Goal: Contribute content: Contribute content

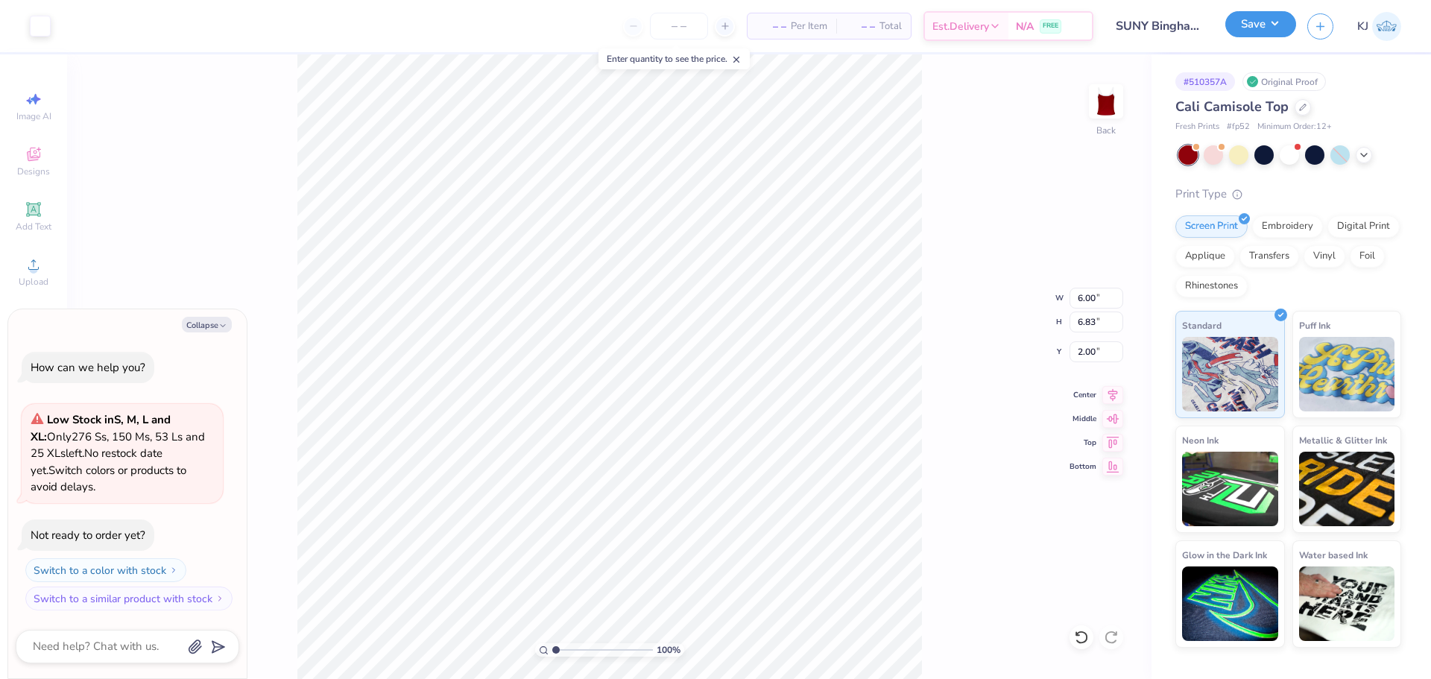
click at [1283, 35] on button "Save" at bounding box center [1260, 24] width 71 height 26
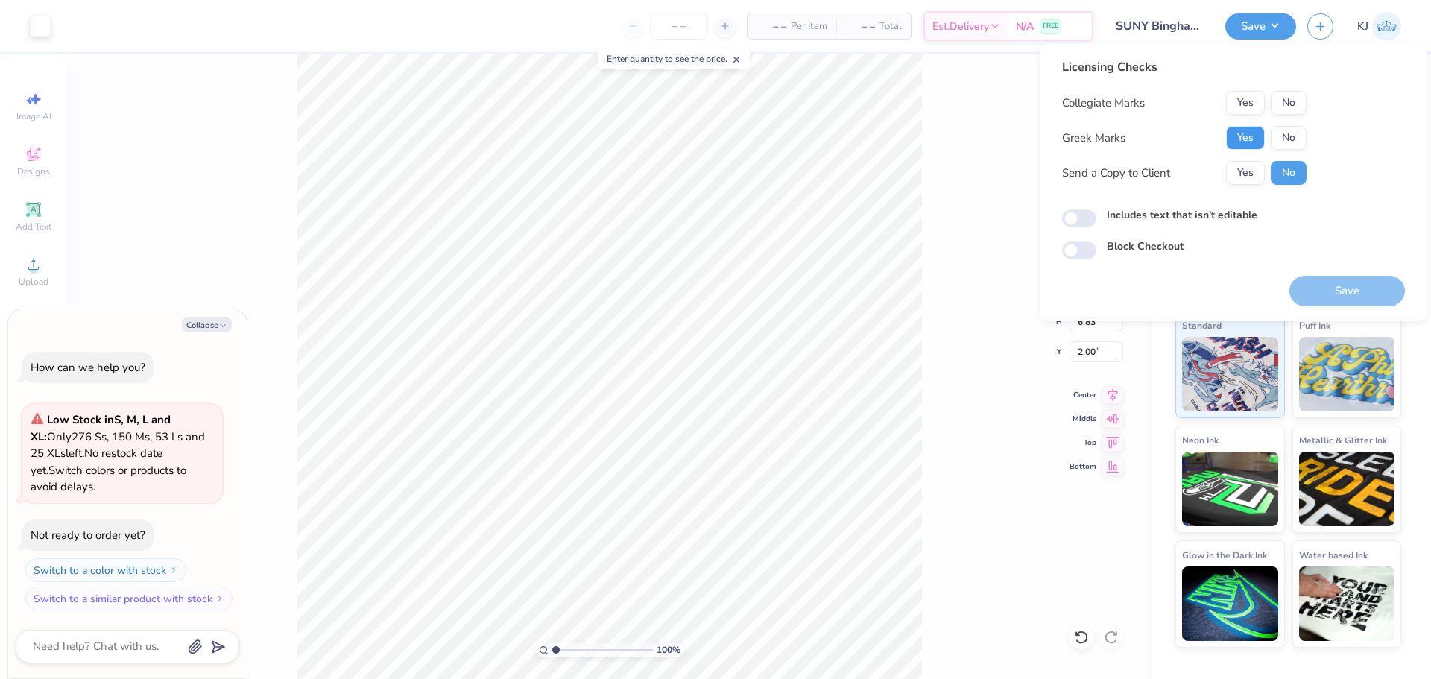
click at [1238, 142] on button "Yes" at bounding box center [1245, 138] width 39 height 24
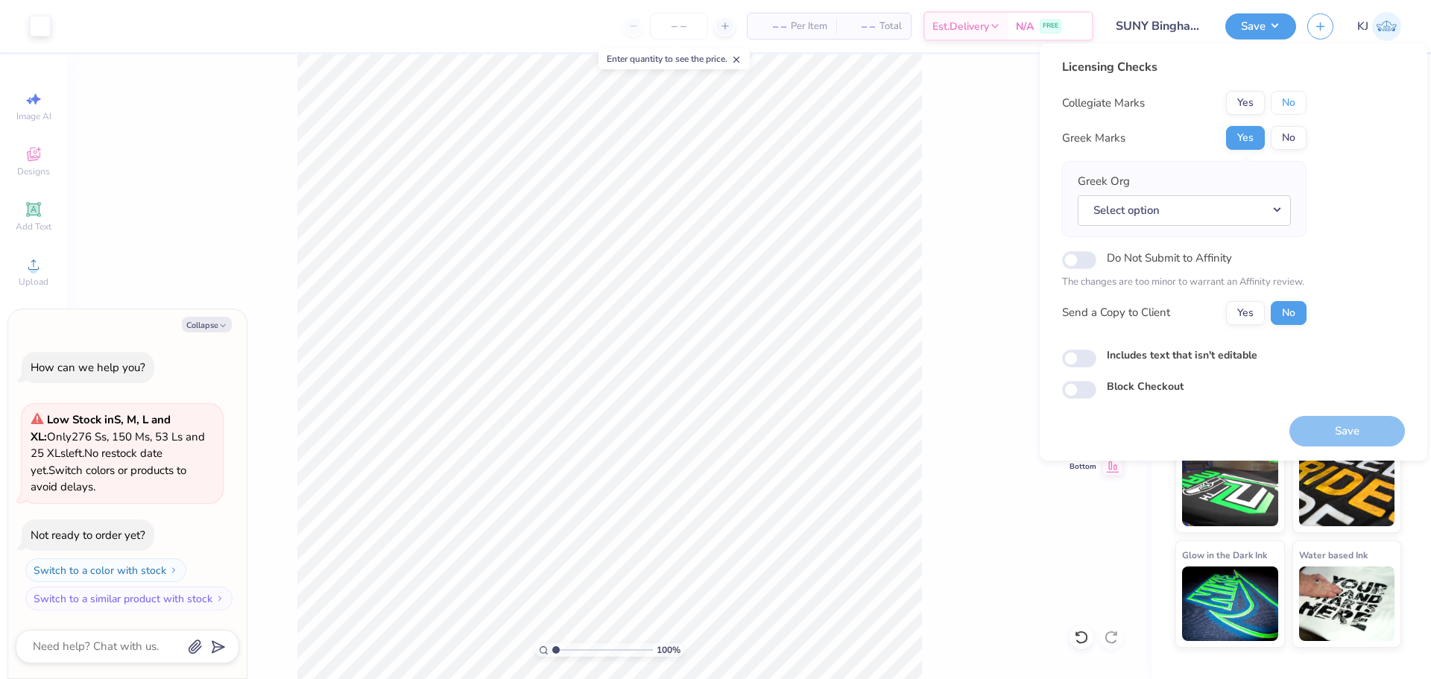
click at [1289, 99] on button "No" at bounding box center [1288, 103] width 36 height 24
type textarea "x"
click at [1197, 211] on button "Select option" at bounding box center [1183, 210] width 213 height 31
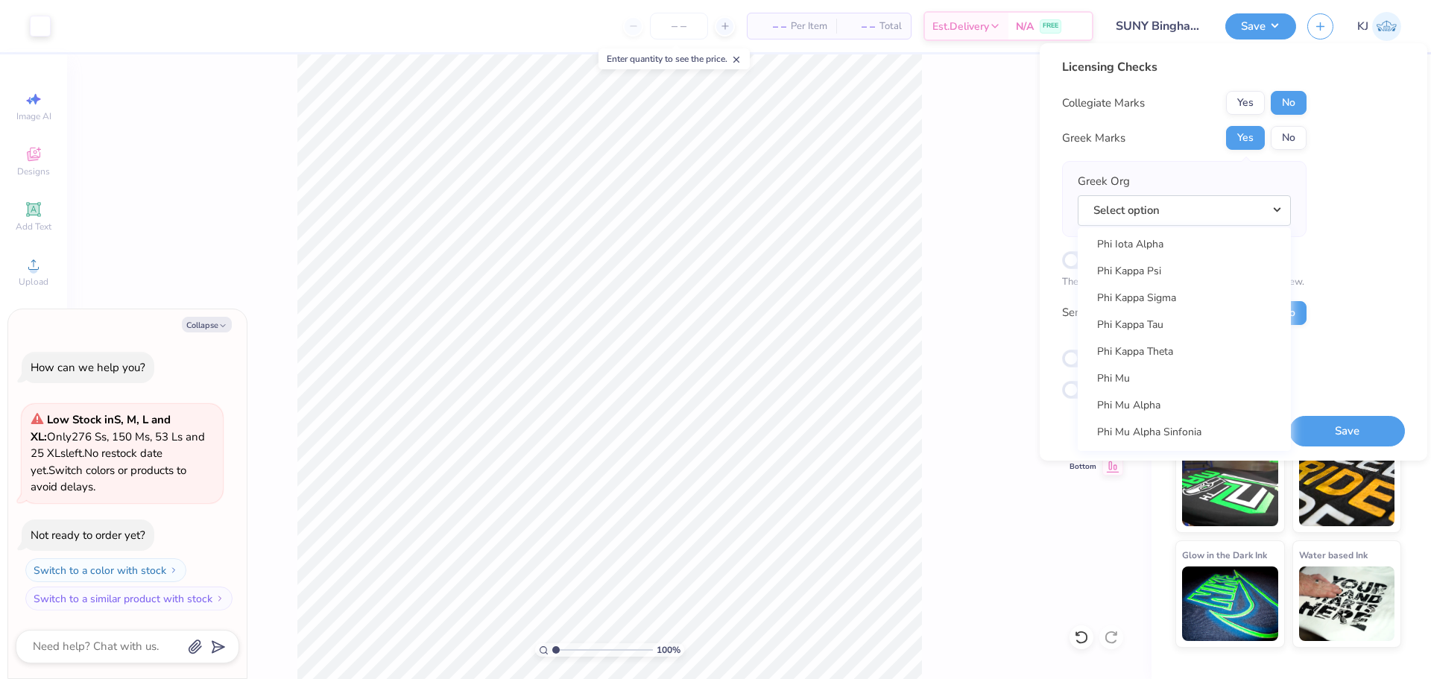
scroll to position [7947, 0]
click at [1129, 367] on link "Phi Mu" at bounding box center [1183, 371] width 201 height 25
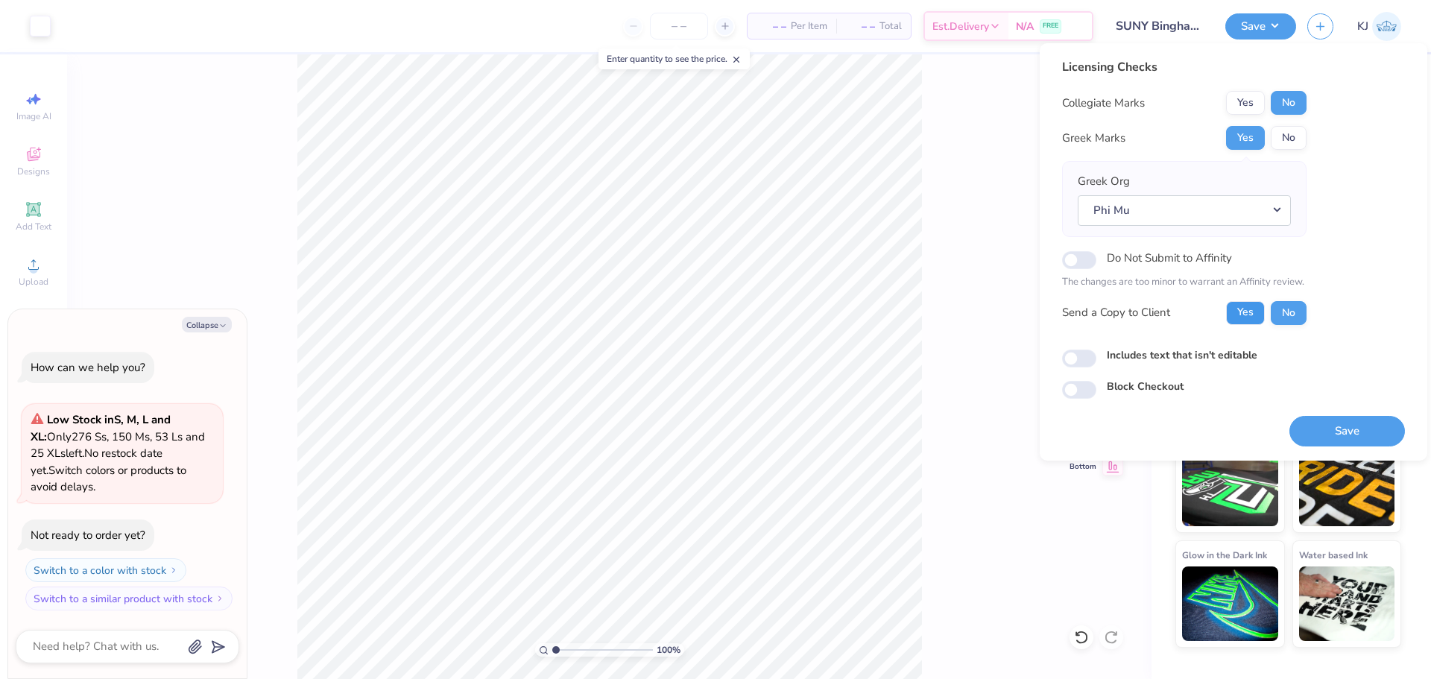
click at [1254, 313] on button "Yes" at bounding box center [1245, 313] width 39 height 24
click at [1352, 427] on button "Save" at bounding box center [1346, 431] width 115 height 31
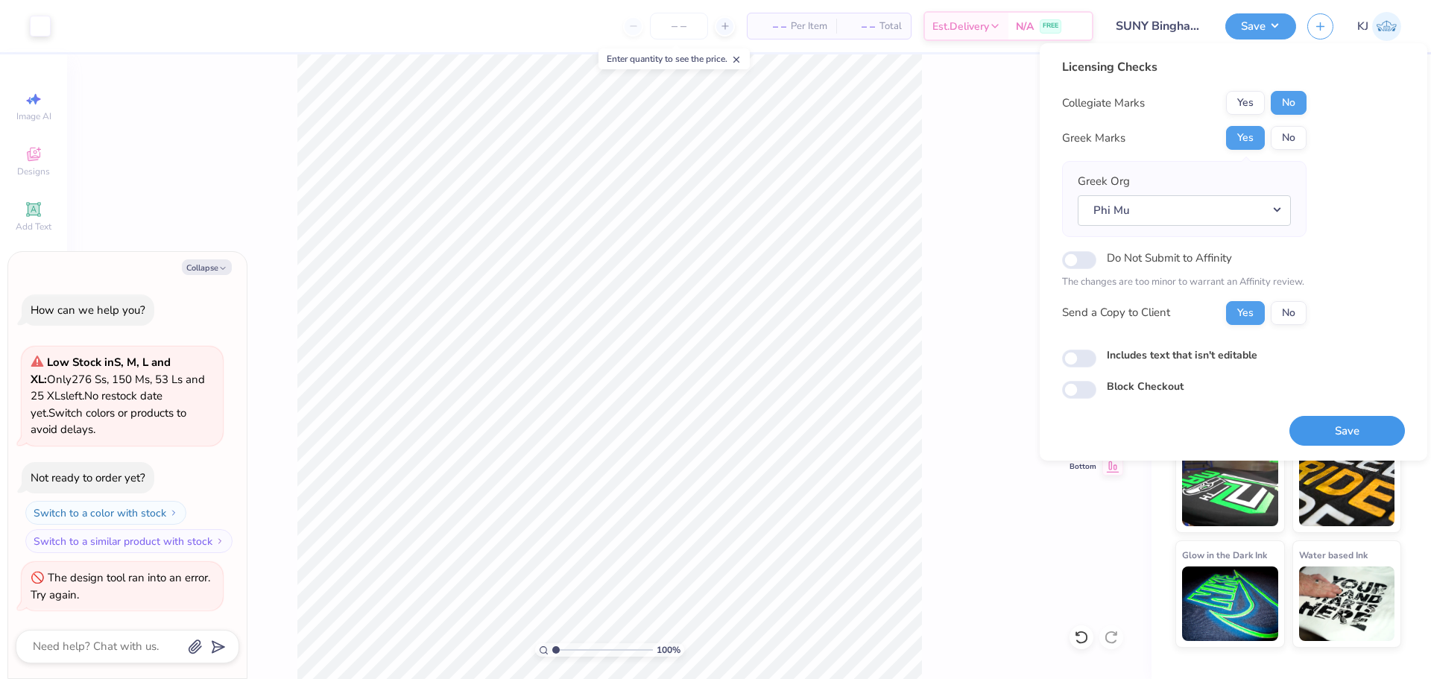
click at [1352, 444] on button "Save" at bounding box center [1346, 431] width 115 height 31
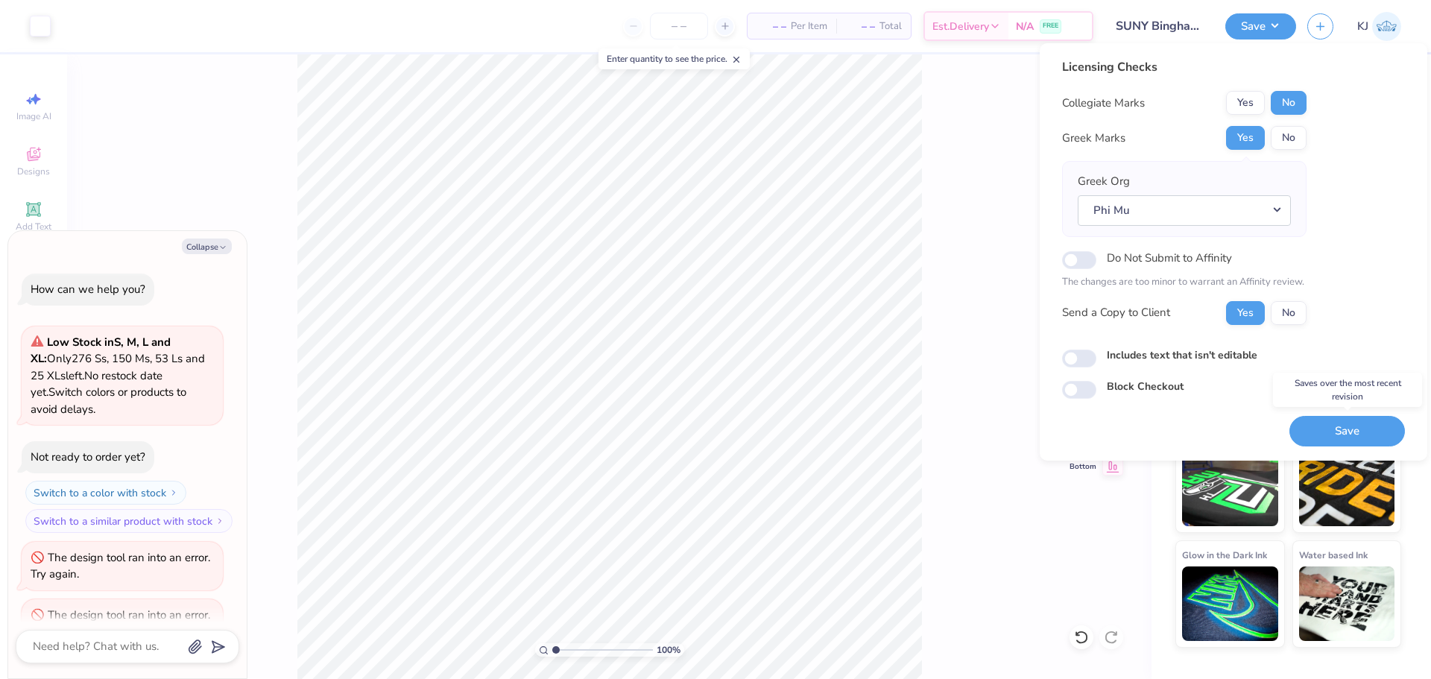
scroll to position [37, 0]
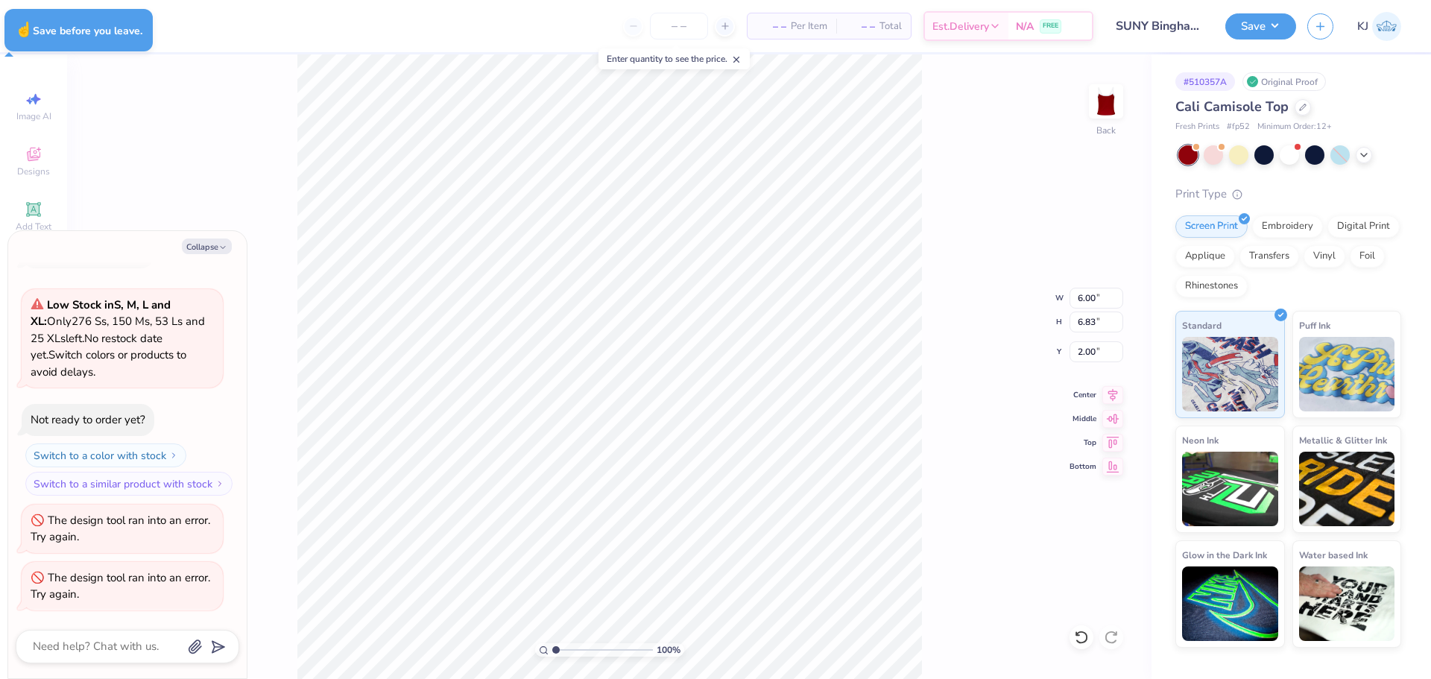
type textarea "x"
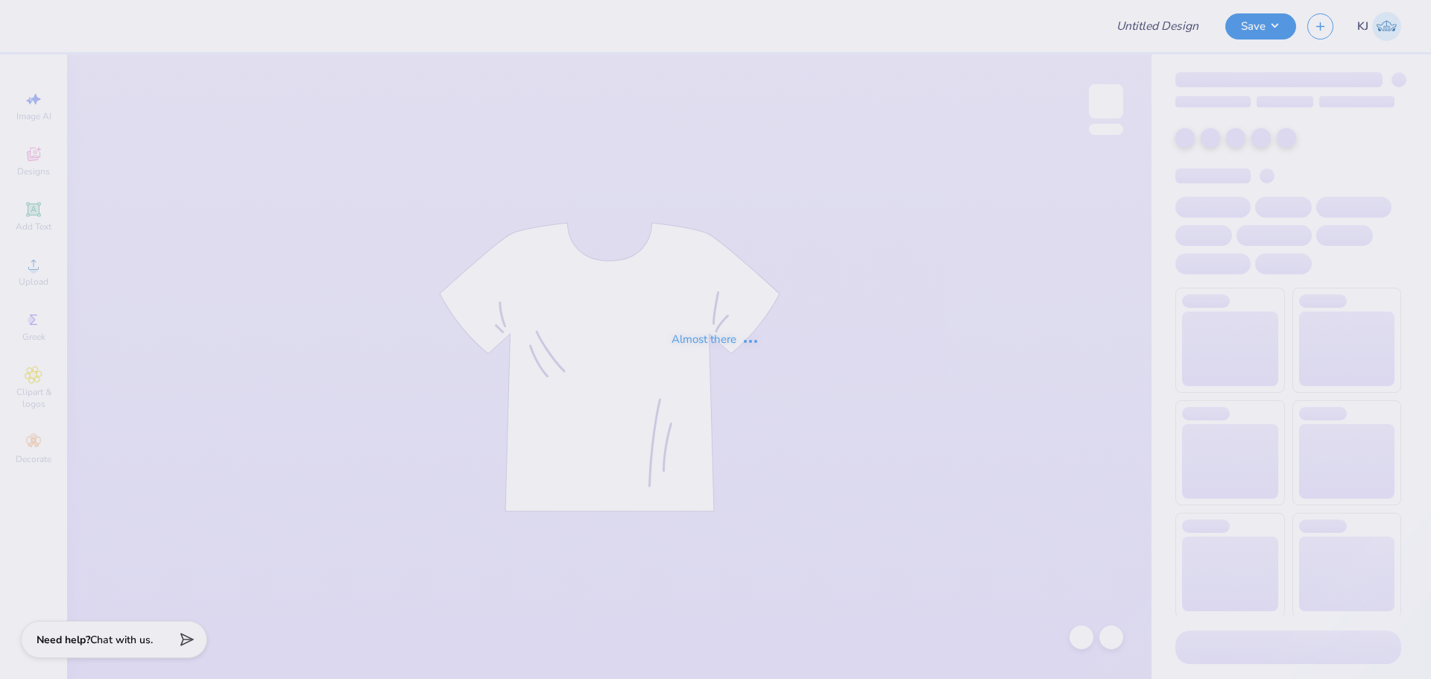
type input "SUNY Binghamton : Allie Fink"
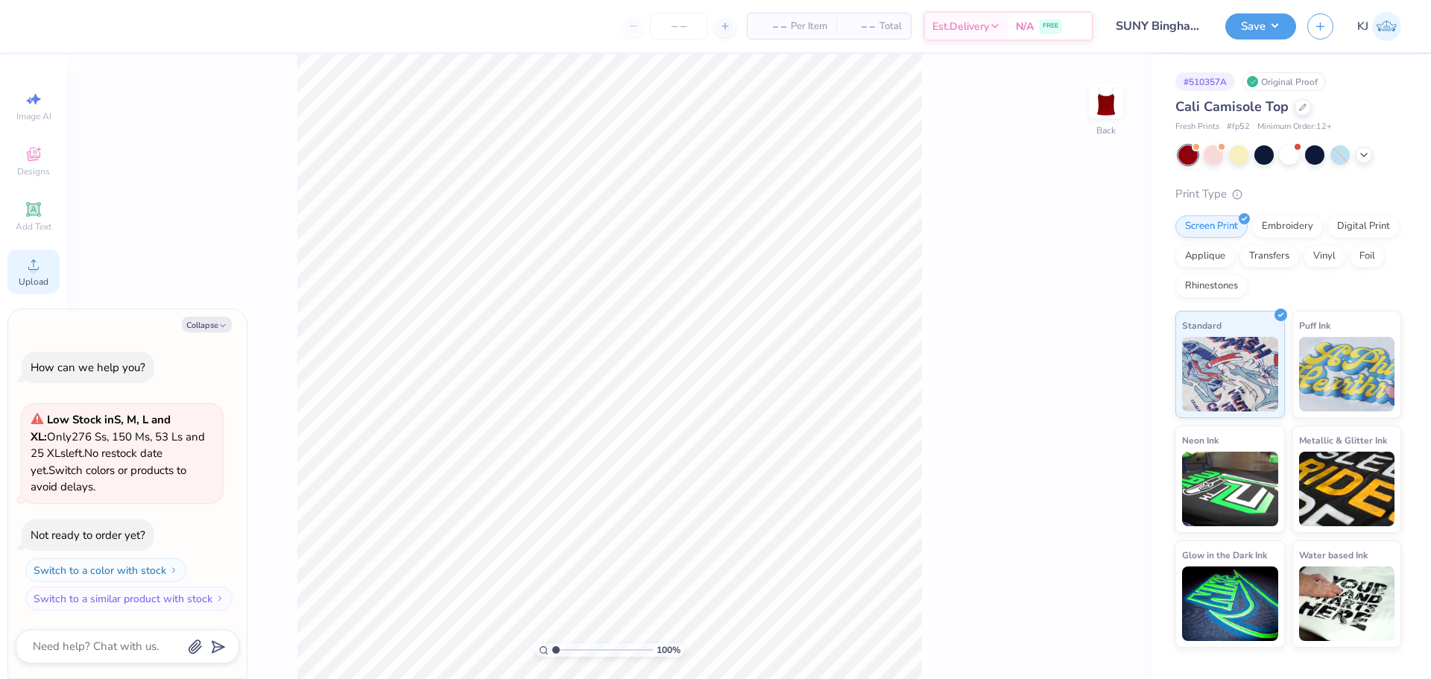
click at [25, 259] on icon at bounding box center [34, 265] width 18 height 18
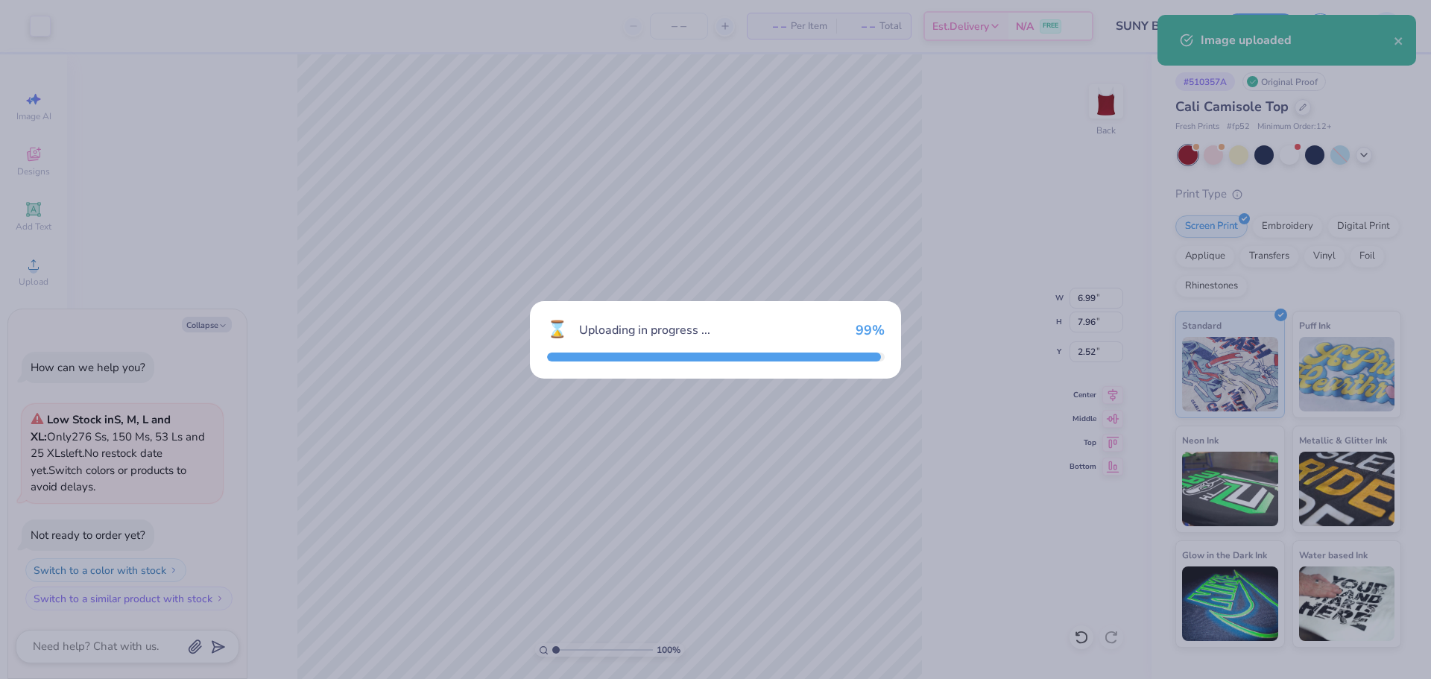
type textarea "x"
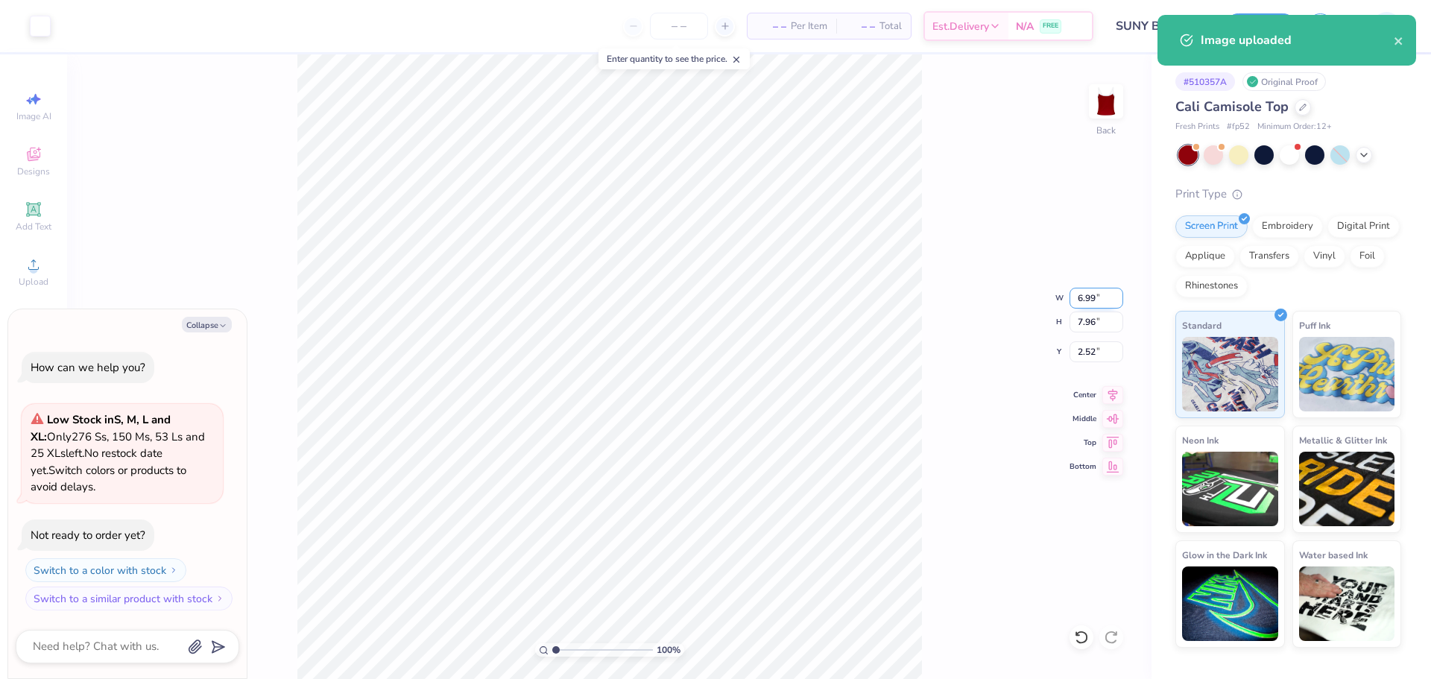
click at [1089, 303] on input "6.99" at bounding box center [1096, 298] width 54 height 21
type input "6"
type textarea "x"
type input "6.00"
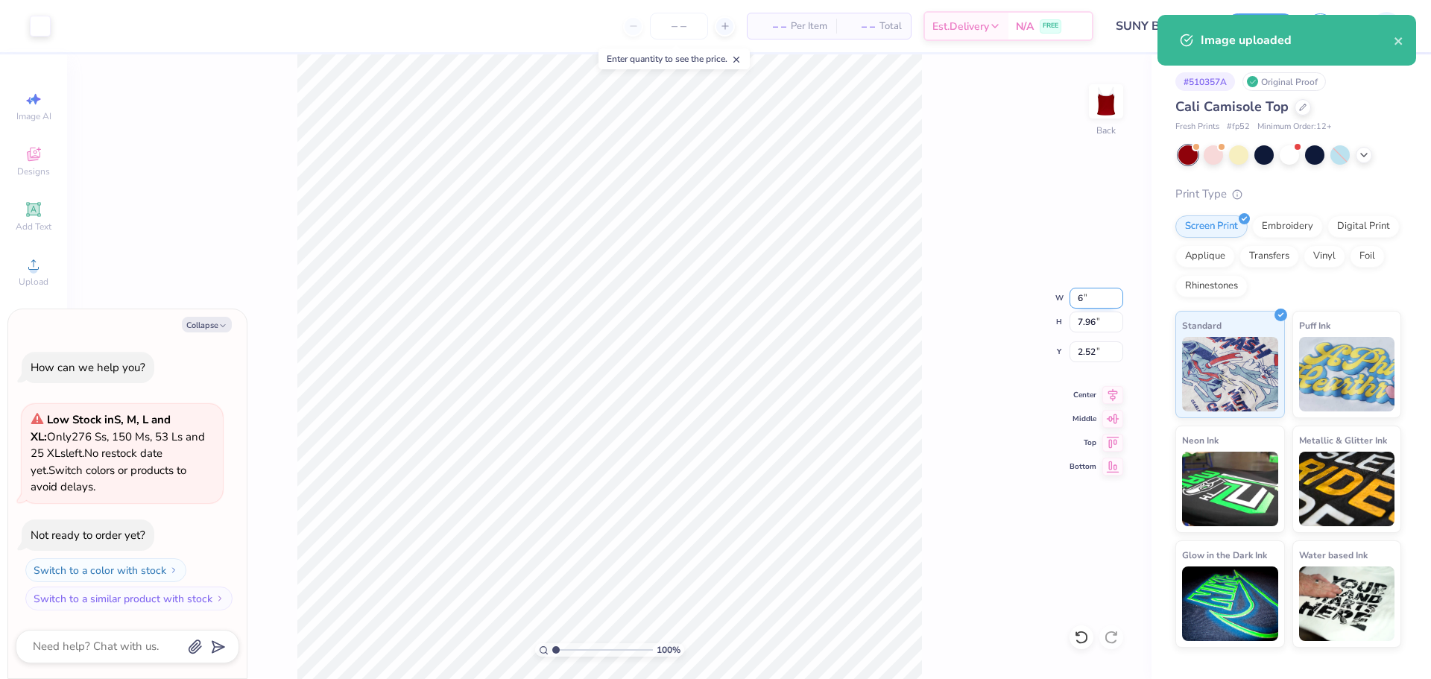
type input "6.83"
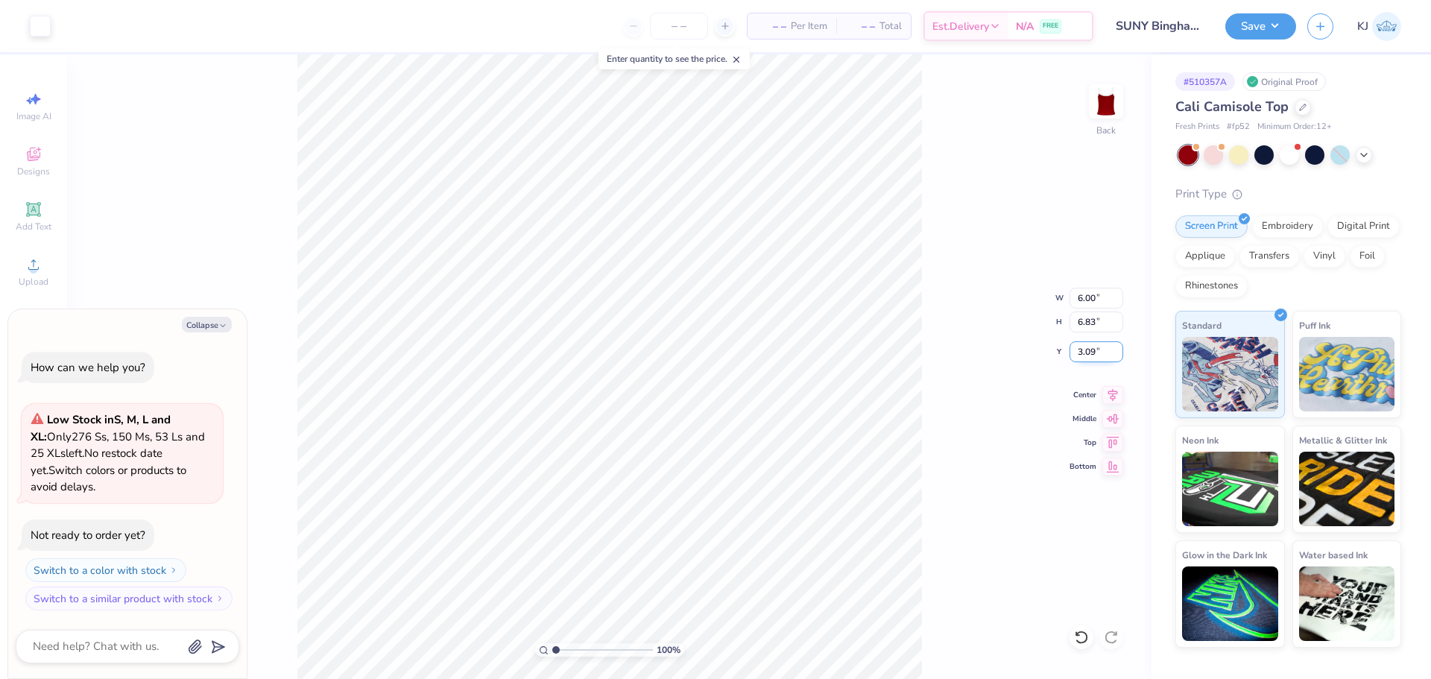
click at [1087, 347] on input "3.09" at bounding box center [1096, 351] width 54 height 21
type input "2"
type textarea "x"
type input "2.00"
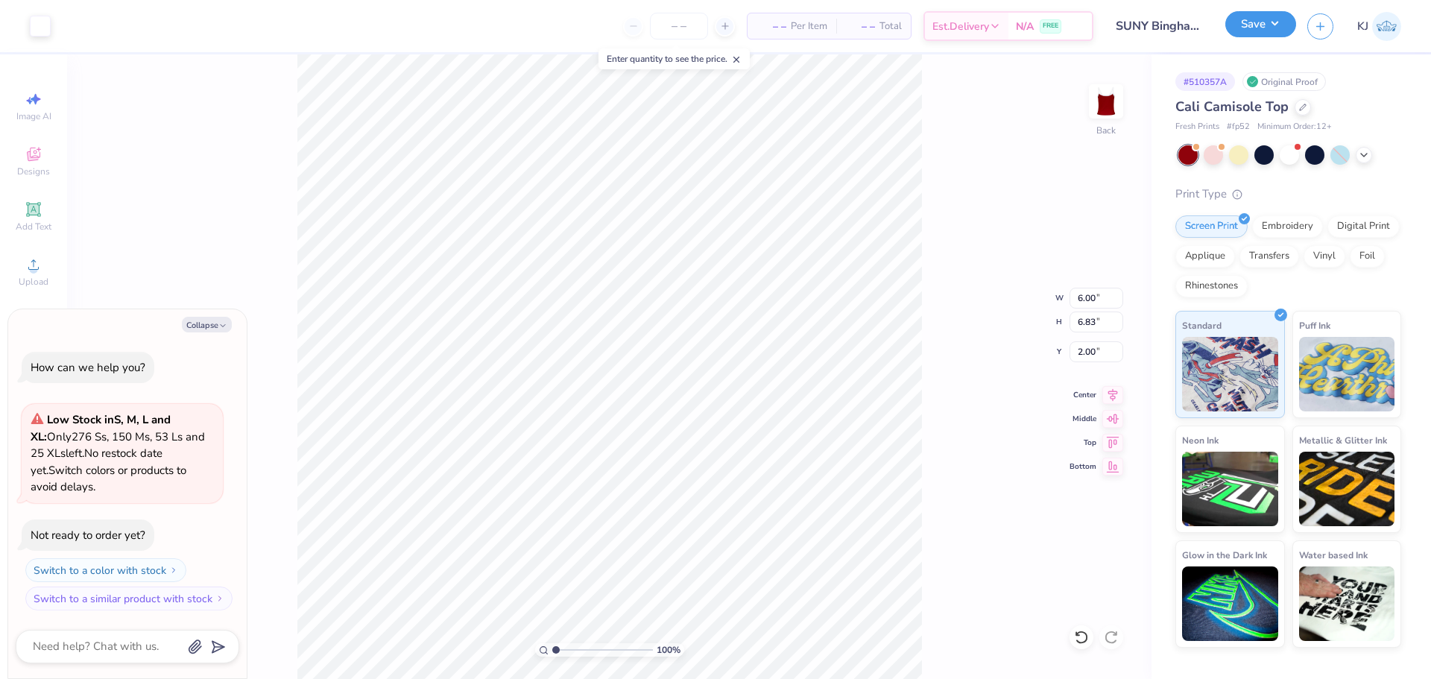
click at [1283, 31] on button "Save" at bounding box center [1260, 24] width 71 height 26
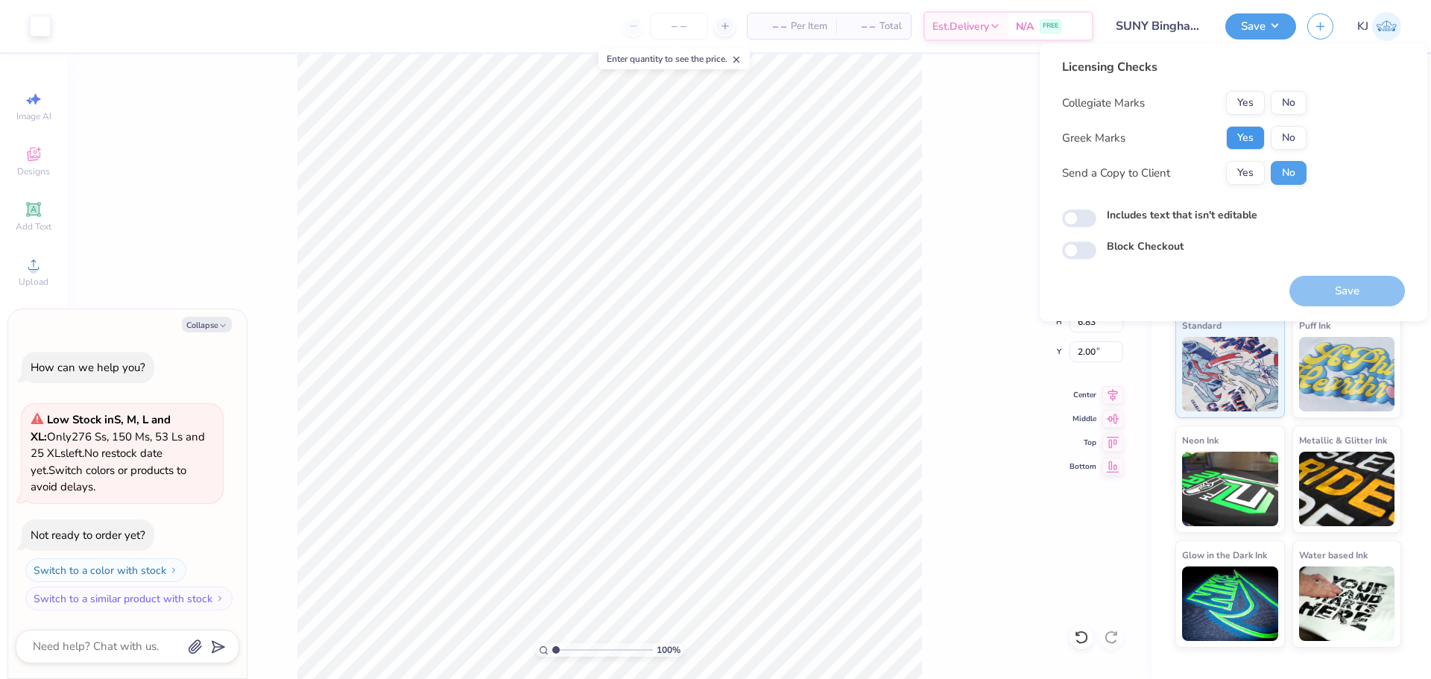
click at [1247, 136] on button "Yes" at bounding box center [1245, 138] width 39 height 24
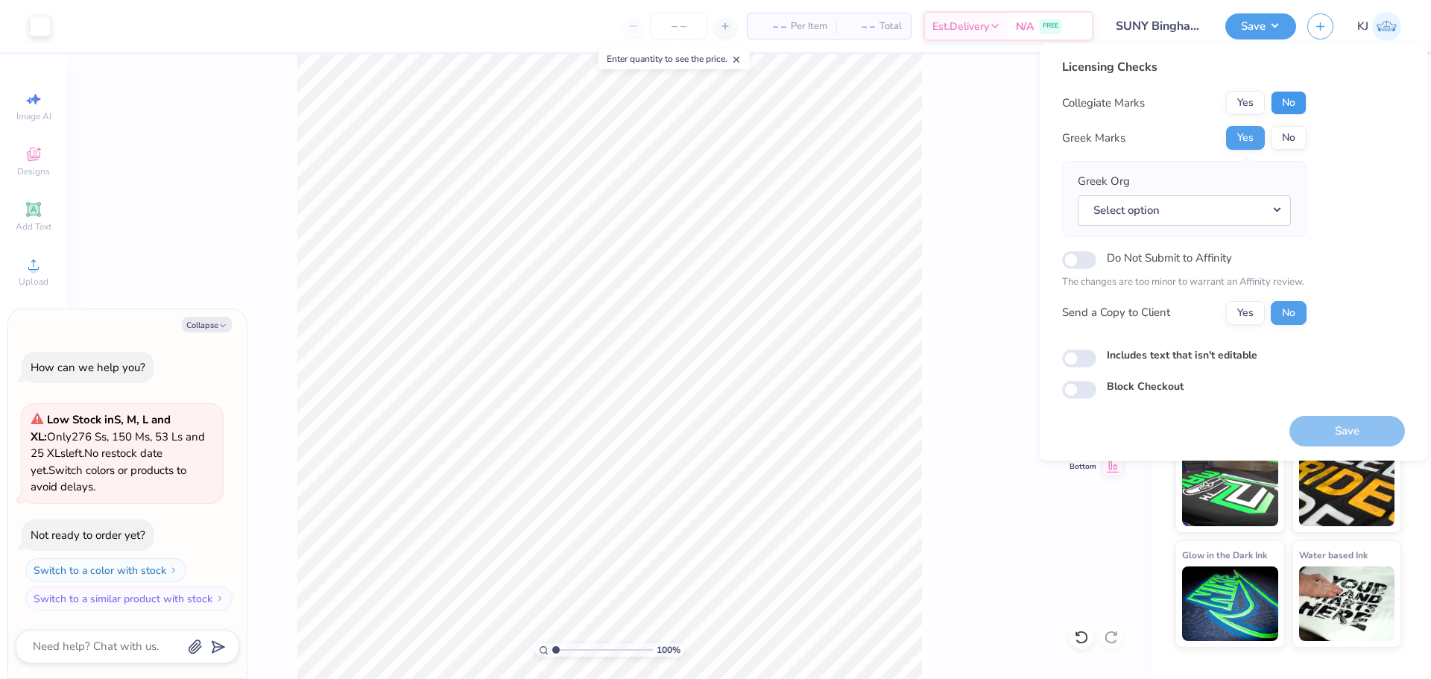
click at [1278, 106] on button "No" at bounding box center [1288, 103] width 36 height 24
click at [1224, 209] on button "Select option" at bounding box center [1183, 210] width 213 height 31
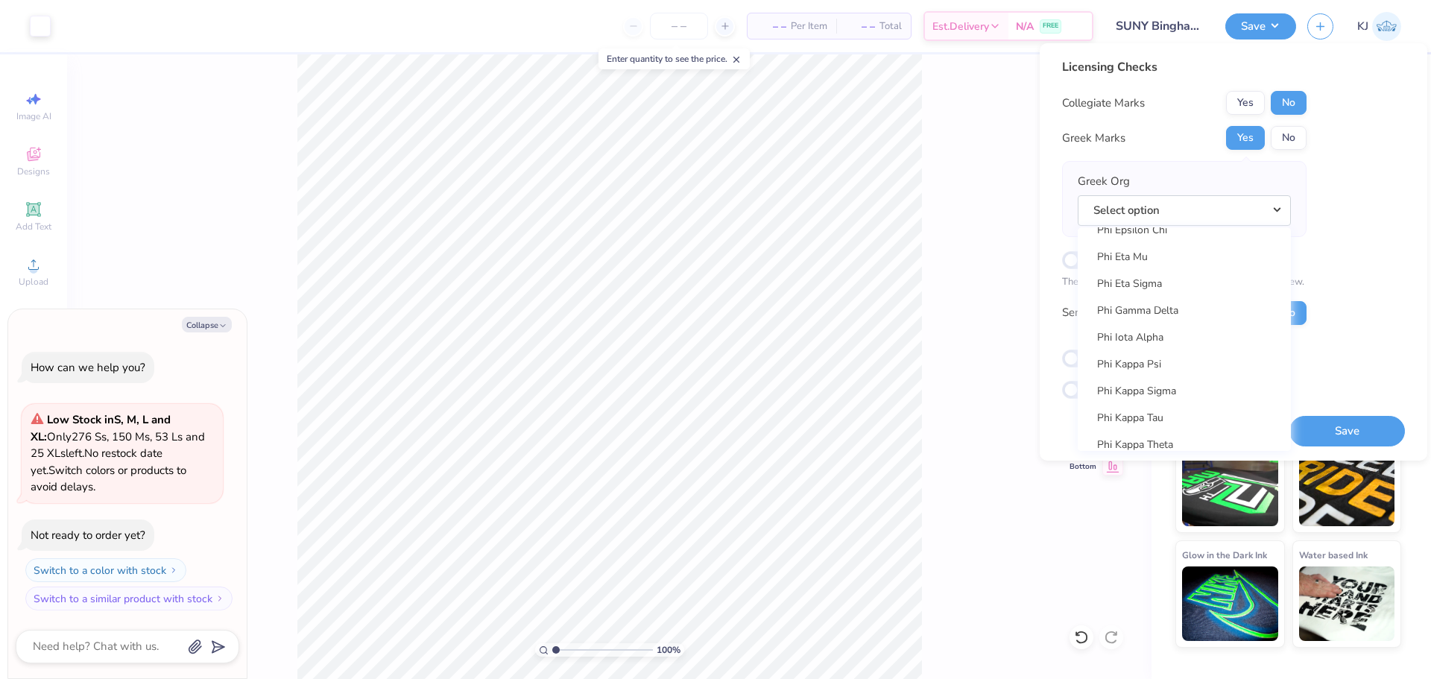
scroll to position [7947, 0]
click at [1135, 371] on link "Phi Mu" at bounding box center [1183, 371] width 201 height 25
click at [1243, 301] on div "Yes No" at bounding box center [1266, 313] width 80 height 24
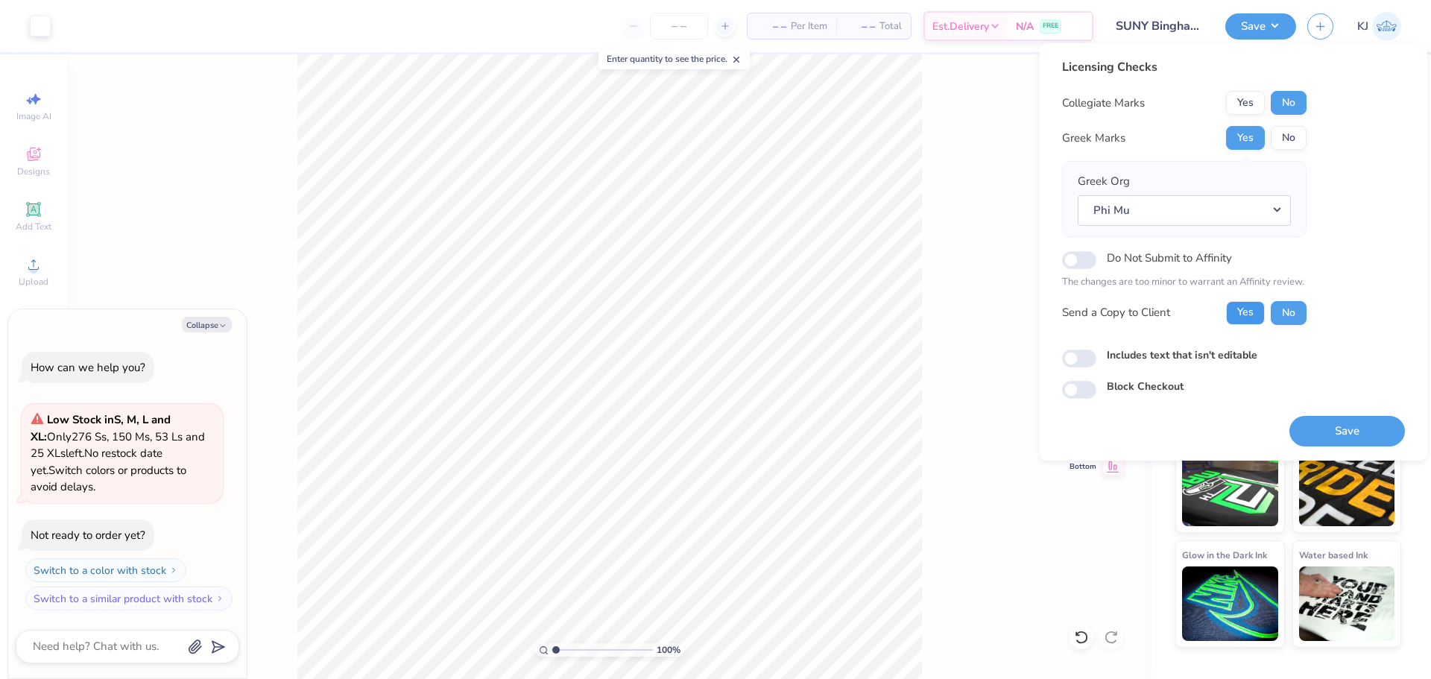
click at [1252, 318] on button "Yes" at bounding box center [1245, 313] width 39 height 24
click at [1323, 427] on button "Save" at bounding box center [1346, 431] width 115 height 31
type textarea "x"
checkbox input "true"
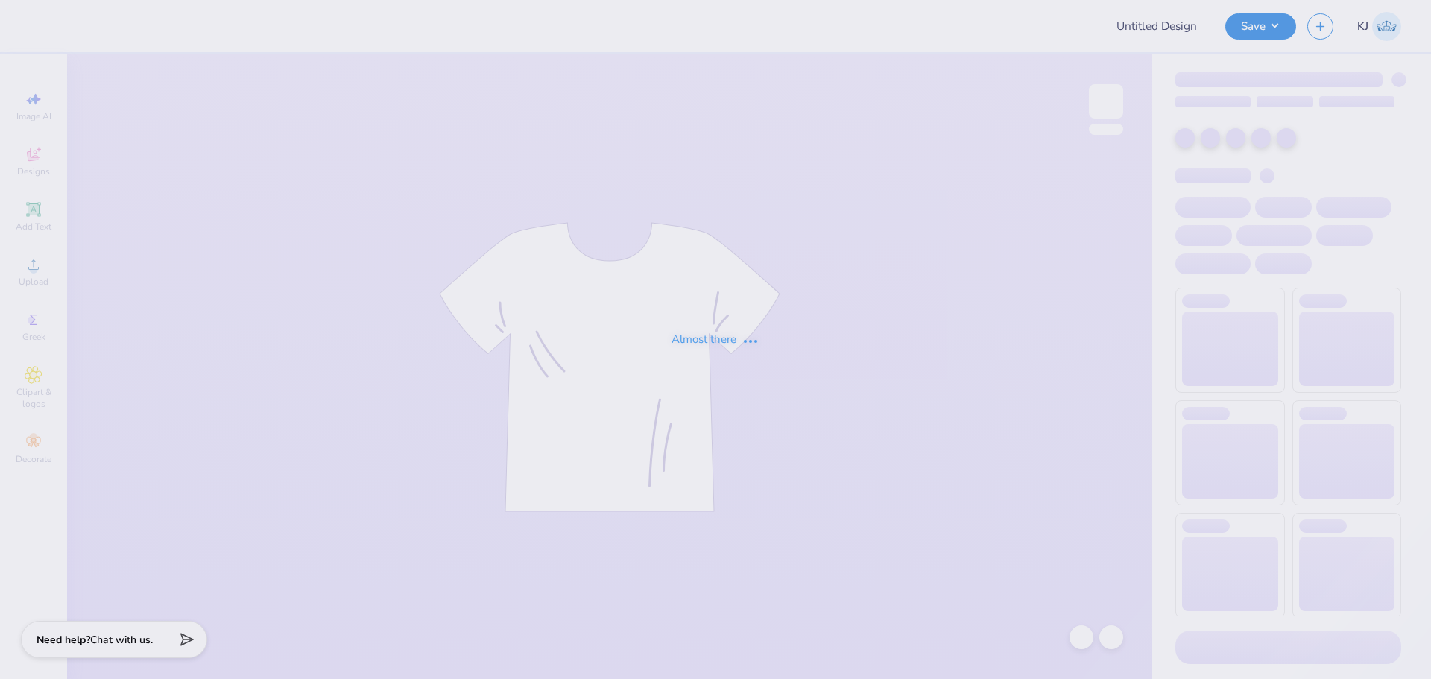
type input "[US_STATE] Institute of Technology : [PERSON_NAME]"
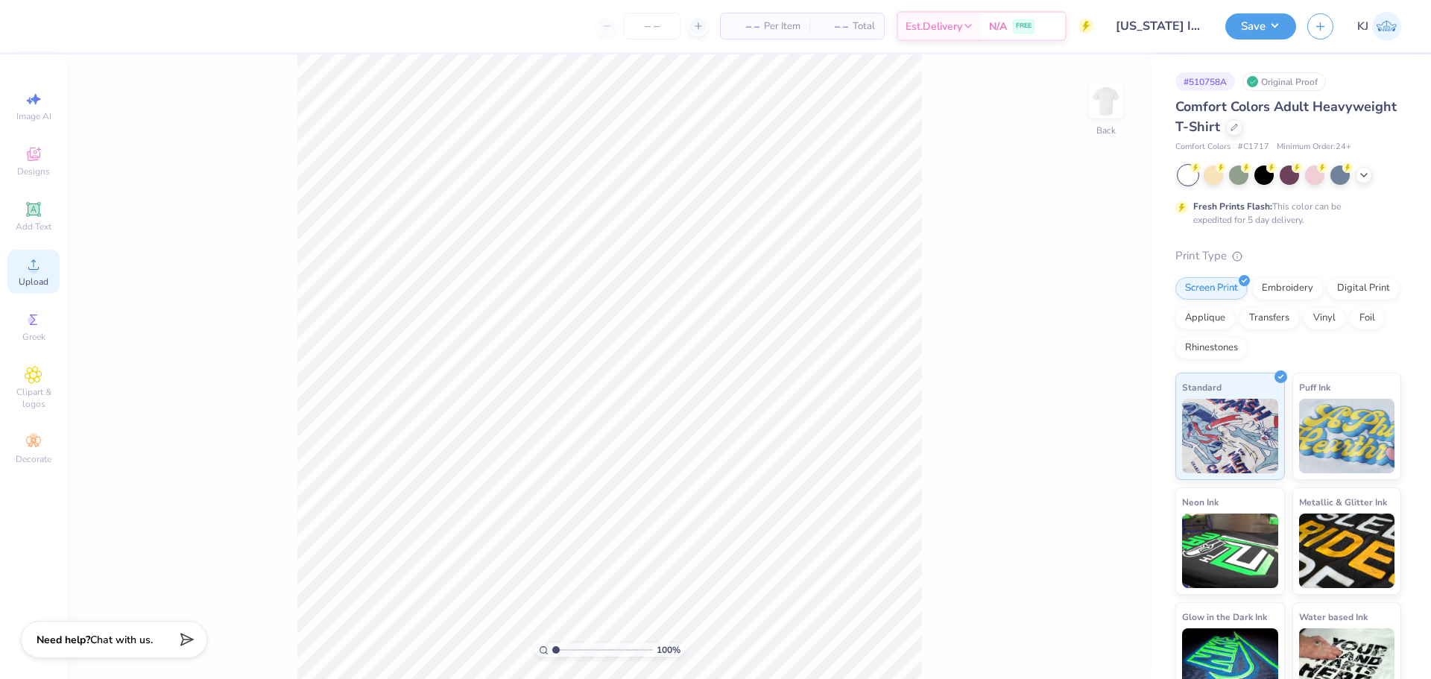
click at [38, 272] on icon at bounding box center [34, 265] width 18 height 18
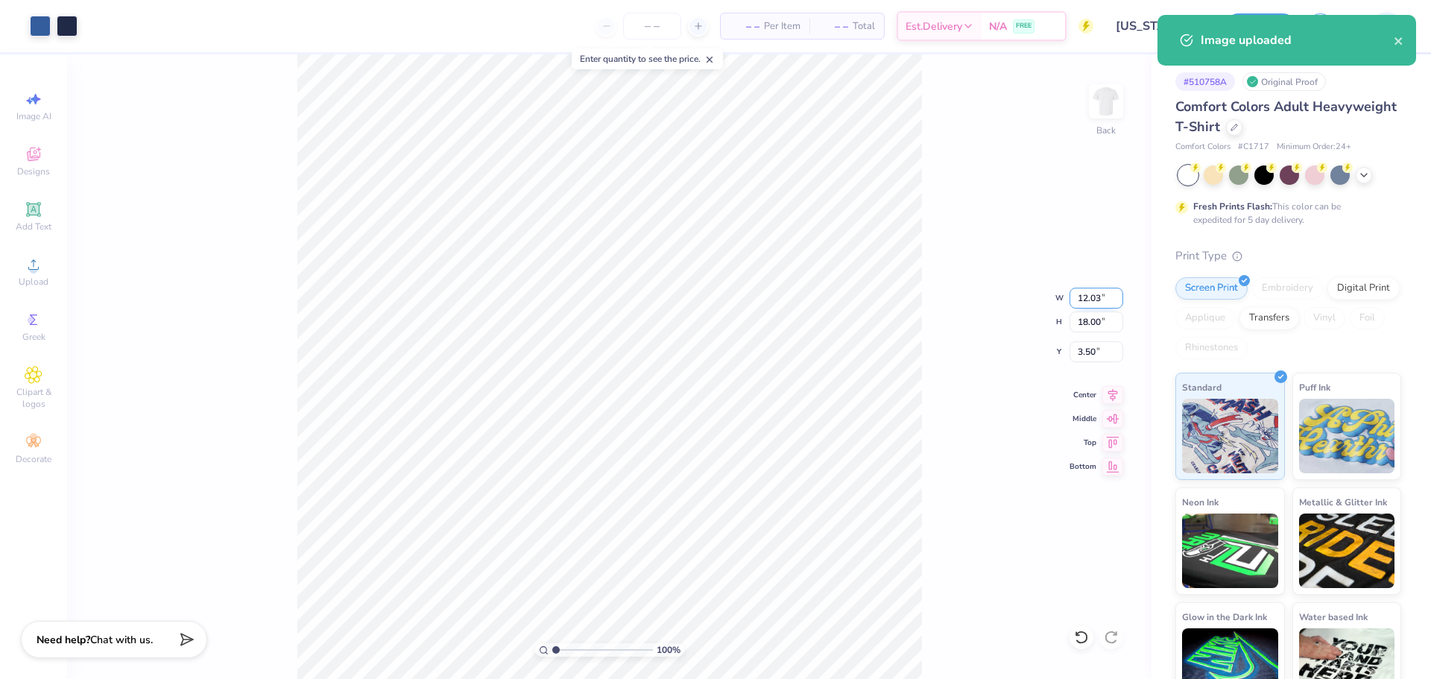
click at [1080, 306] on input "12.03" at bounding box center [1096, 298] width 54 height 21
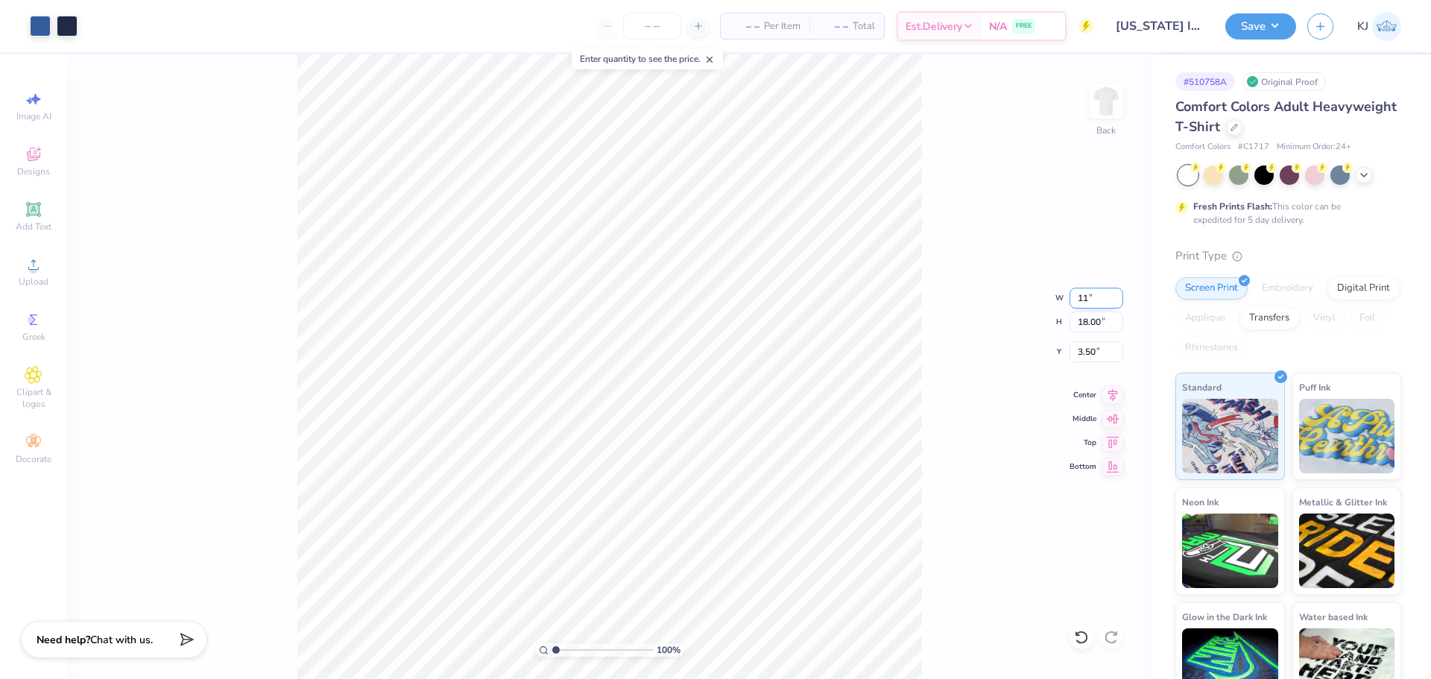
type input "11.00"
type input "16.46"
click at [1083, 349] on input "4.27" at bounding box center [1096, 351] width 54 height 21
type input "3.00"
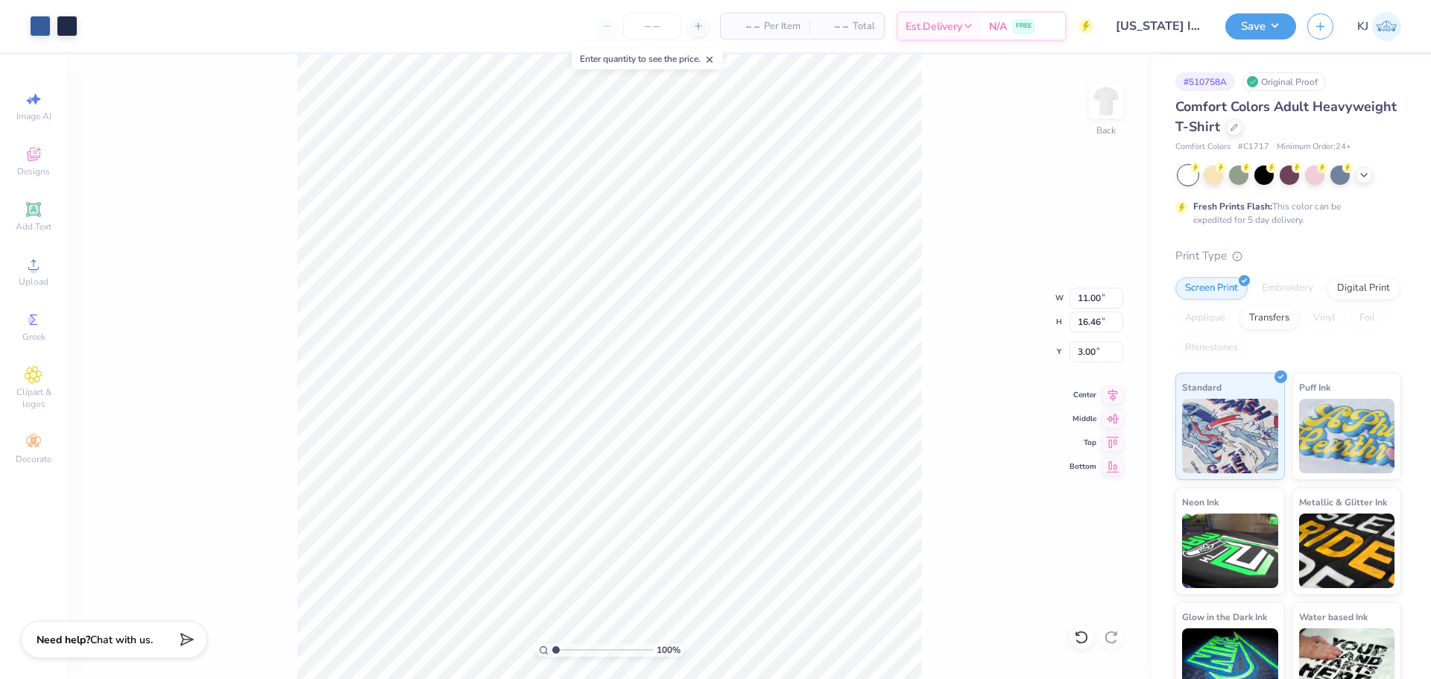
click at [932, 382] on div "100 % Back W 11.00 11.00 " H 16.46 16.46 " Y 3.00 3.00 " Center Middle Top Bott…" at bounding box center [609, 366] width 1084 height 624
click at [1084, 305] on input "11.00" at bounding box center [1096, 298] width 54 height 21
type input "10.00"
type input "14.96"
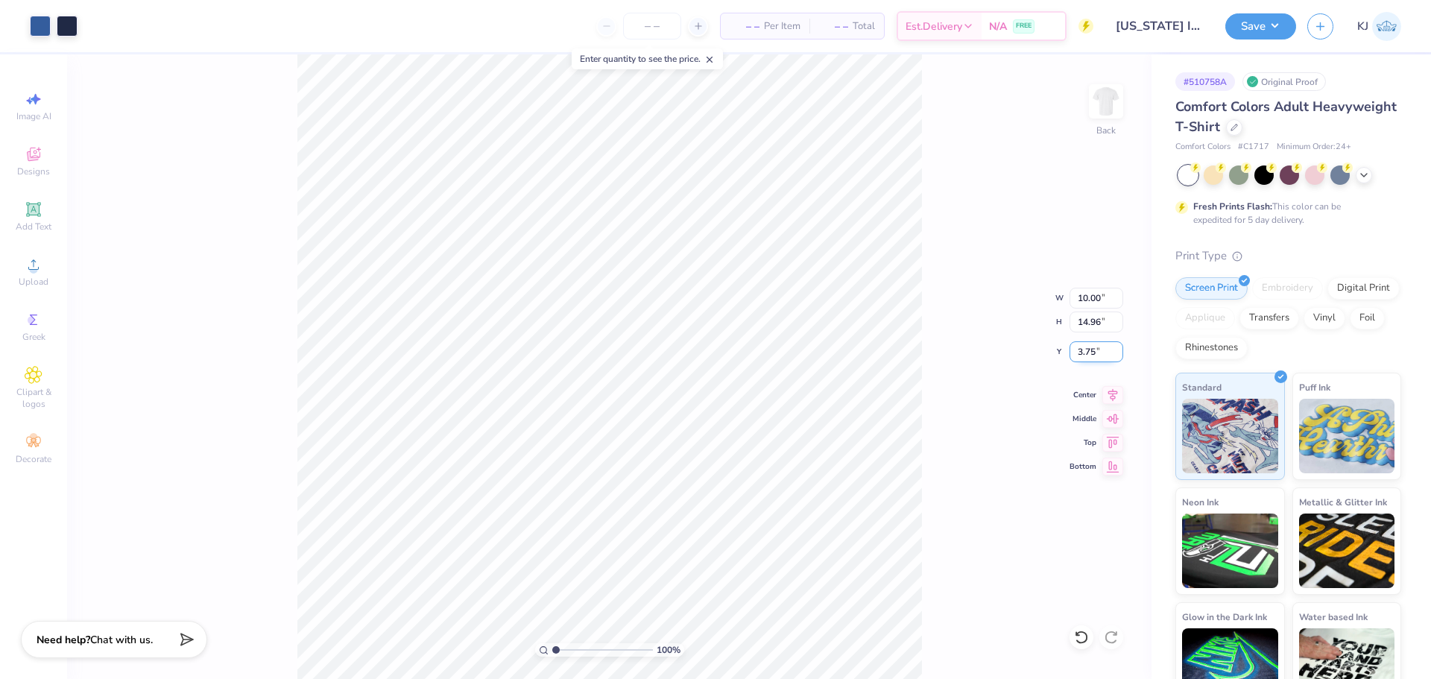
click at [1101, 354] on input "3.75" at bounding box center [1096, 351] width 54 height 21
click at [1100, 349] on input "3.75" at bounding box center [1096, 351] width 54 height 21
click at [1091, 355] on input "3.75" at bounding box center [1096, 351] width 54 height 21
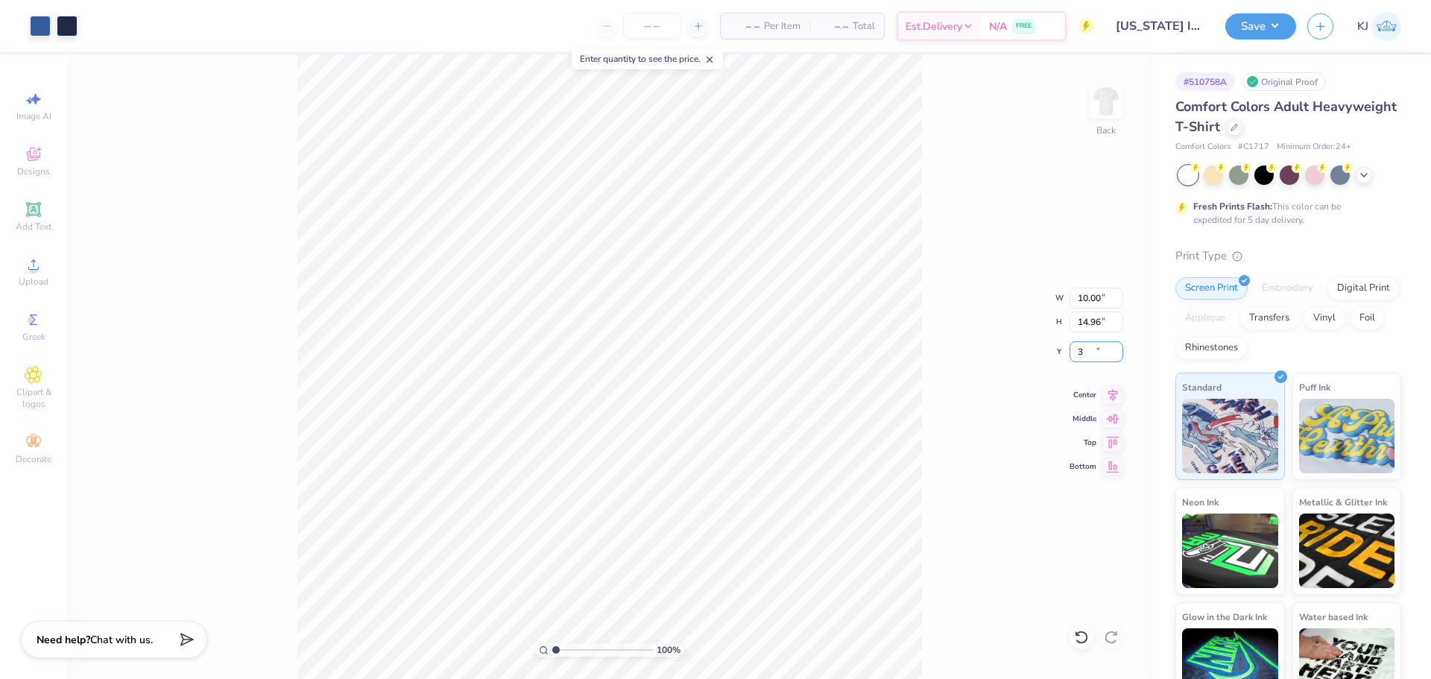
type input "3.00"
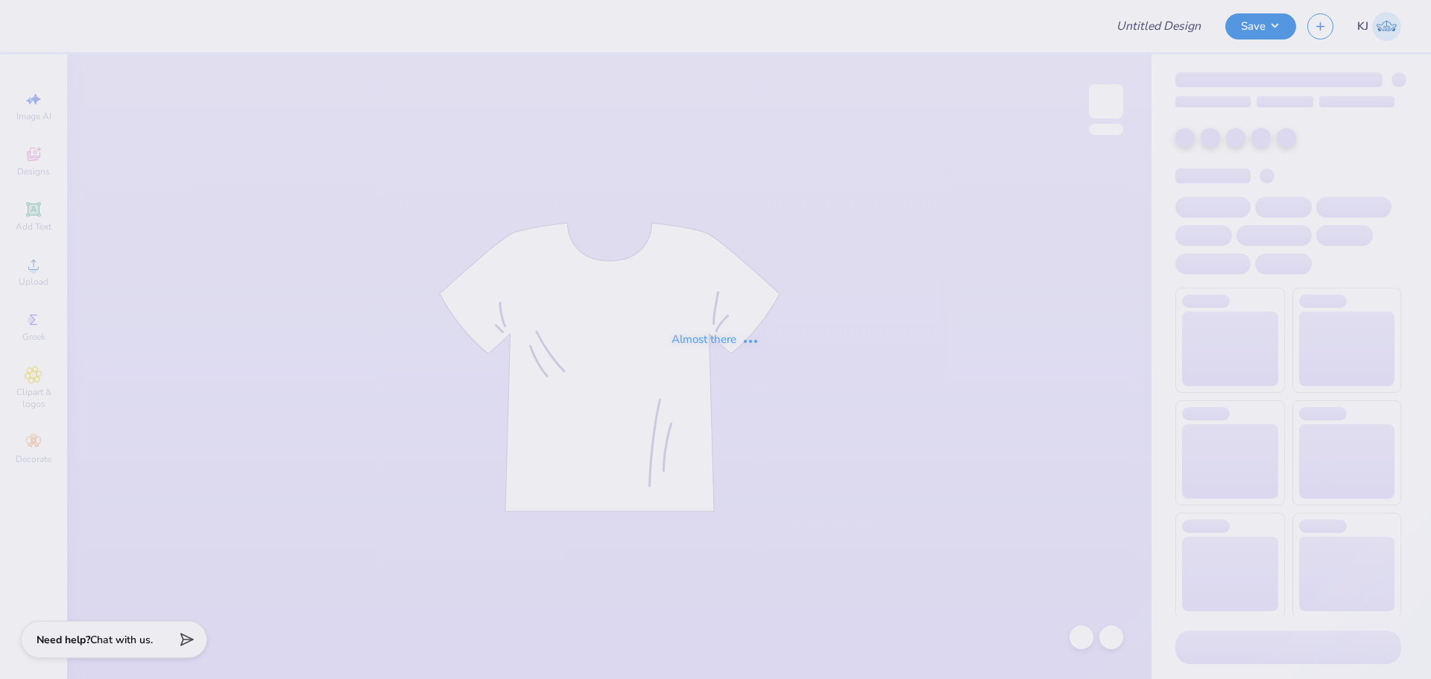
type input "homecoming 2"
type input "Tri Delta Philo Sets"
